Goal: Information Seeking & Learning: Learn about a topic

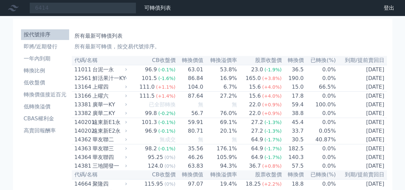
click at [109, 5] on input "6414" at bounding box center [82, 7] width 107 height 11
drag, startPoint x: 74, startPoint y: 10, endPoint x: -14, endPoint y: 11, distance: 88.2
click at [69, 6] on input "6414" at bounding box center [82, 7] width 107 height 11
drag, startPoint x: 61, startPoint y: 7, endPoint x: -22, endPoint y: 12, distance: 83.3
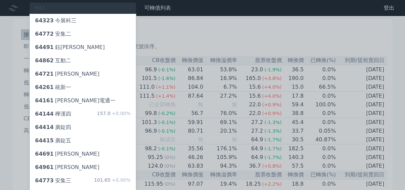
type input "6414"
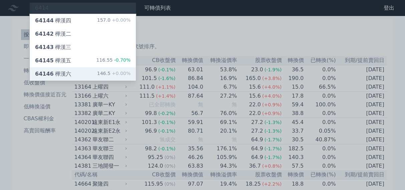
click at [57, 70] on div "64146 [GEOGRAPHIC_DATA]" at bounding box center [53, 74] width 36 height 8
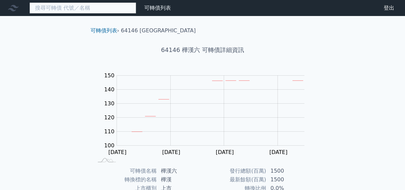
click at [100, 12] on input at bounding box center [82, 7] width 107 height 11
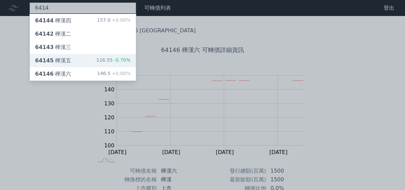
type input "6414"
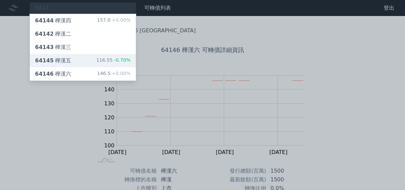
click at [70, 58] on div "64145 樺漢五 116.55 -0.70%" at bounding box center [83, 60] width 106 height 13
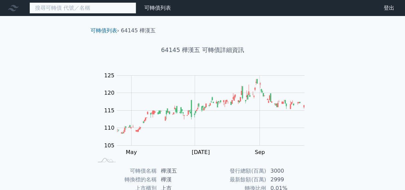
click at [98, 9] on input at bounding box center [82, 7] width 107 height 11
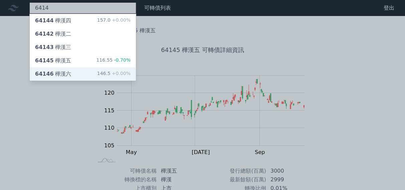
type input "6414"
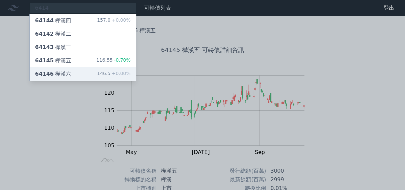
click at [62, 70] on div "64146 [GEOGRAPHIC_DATA]" at bounding box center [53, 74] width 36 height 8
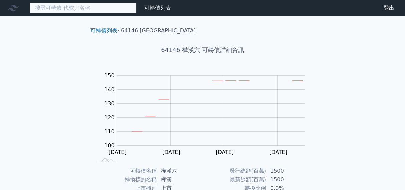
click at [74, 10] on input at bounding box center [82, 7] width 107 height 11
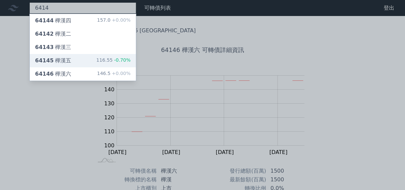
type input "6414"
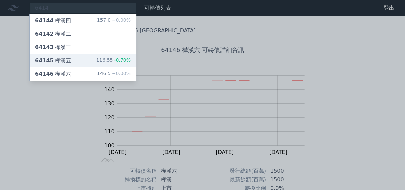
click at [58, 60] on div "64145 樺漢五" at bounding box center [53, 61] width 36 height 8
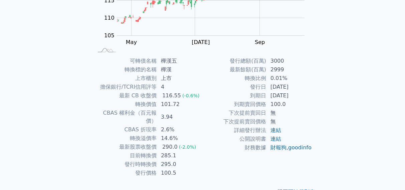
scroll to position [119, 0]
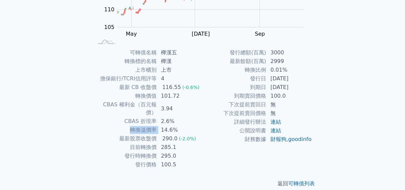
drag, startPoint x: 130, startPoint y: 121, endPoint x: 160, endPoint y: 121, distance: 29.7
click at [160, 126] on tr "轉換溢價率 14.6%" at bounding box center [148, 130] width 110 height 9
copy tr "轉換溢價率"
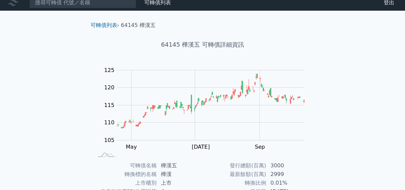
scroll to position [0, 0]
